Goal: Task Accomplishment & Management: Manage account settings

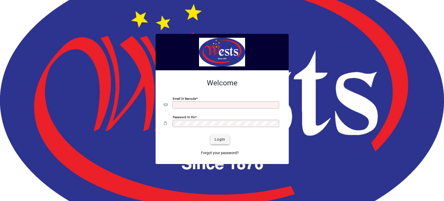
type input "**********"
click at [221, 140] on span "Login" at bounding box center [220, 139] width 11 height 5
